Goal: Task Accomplishment & Management: Complete application form

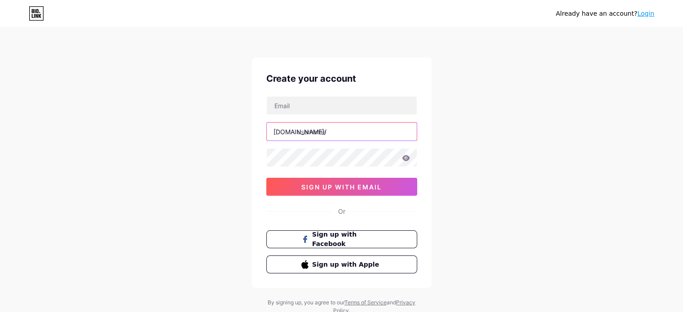
click at [324, 137] on input "text" at bounding box center [342, 132] width 150 height 18
click at [325, 93] on div "Create your account [DOMAIN_NAME]/ sign up with email Or Sign up with Facebook …" at bounding box center [342, 172] width 180 height 230
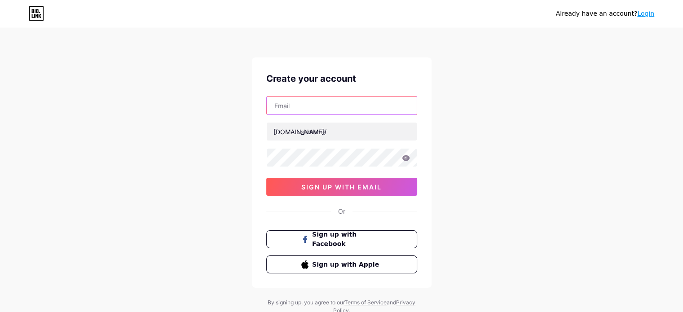
click at [329, 101] on input "text" at bounding box center [342, 106] width 150 height 18
paste input "[EMAIL_ADDRESS][DOMAIN_NAME]"
drag, startPoint x: 332, startPoint y: 105, endPoint x: 290, endPoint y: 131, distance: 49.4
click at [251, 102] on div "Already have an account? Login Create your account [EMAIL_ADDRESS][DOMAIN_NAME]…" at bounding box center [341, 171] width 683 height 343
type input "[EMAIL_ADDRESS][DOMAIN_NAME]"
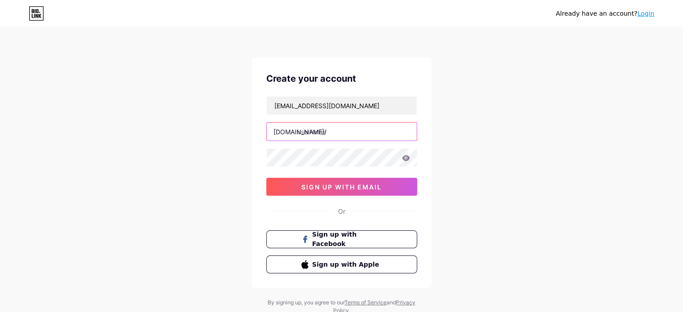
click at [314, 128] on input "text" at bounding box center [342, 132] width 150 height 18
paste input "aaamidwestroofing"
type input "aaamidwestroofing"
click at [204, 165] on div "Already have an account? Login Create your account [EMAIL_ADDRESS][DOMAIN_NAME]…" at bounding box center [341, 171] width 683 height 343
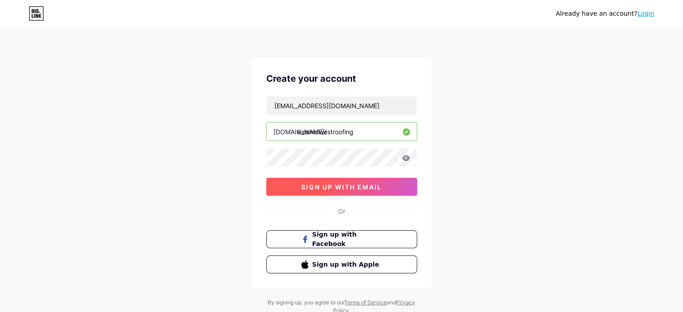
click at [338, 183] on span "sign up with email" at bounding box center [341, 187] width 80 height 8
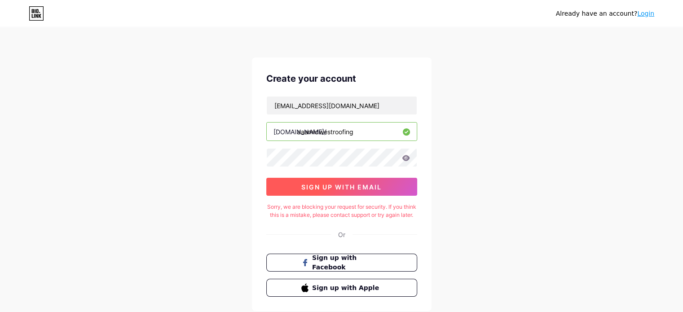
click at [327, 188] on span "sign up with email" at bounding box center [341, 187] width 80 height 8
click at [182, 143] on div "Already have an account? Login Create your account [EMAIL_ADDRESS][DOMAIN_NAME]…" at bounding box center [341, 183] width 683 height 367
click at [366, 195] on div "Create your account [EMAIL_ADDRESS][DOMAIN_NAME] [DOMAIN_NAME]/ aaamidwestroofi…" at bounding box center [342, 184] width 180 height 254
click at [362, 189] on span "sign up with email" at bounding box center [341, 187] width 80 height 8
